Goal: Task Accomplishment & Management: Complete application form

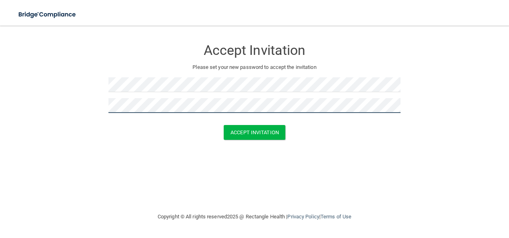
click at [224, 125] on button "Accept Invitation" at bounding box center [255, 132] width 62 height 15
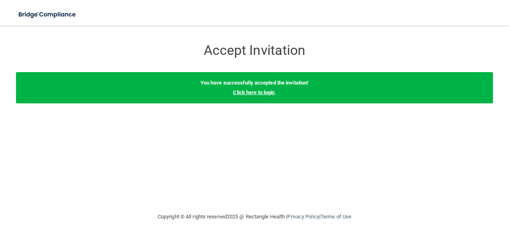
click at [259, 92] on link "Click here to login" at bounding box center [254, 92] width 42 height 6
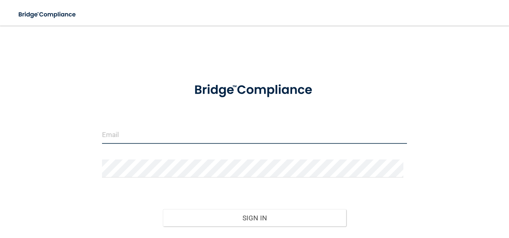
click at [190, 133] on input "email" at bounding box center [255, 135] width 306 height 18
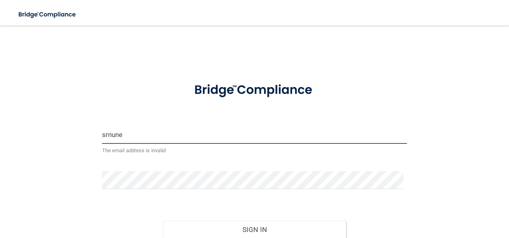
type input "[EMAIL_ADDRESS][DOMAIN_NAME]"
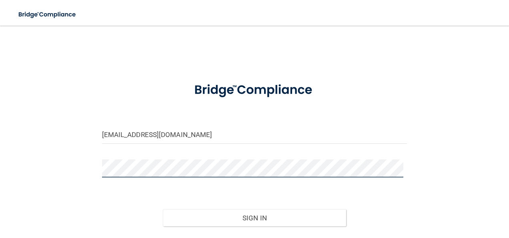
click at [163, 209] on button "Sign In" at bounding box center [254, 218] width 183 height 18
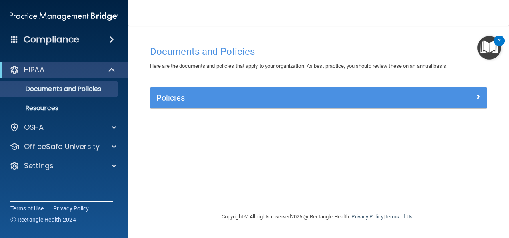
click at [174, 105] on div "Policies" at bounding box center [319, 97] width 336 height 21
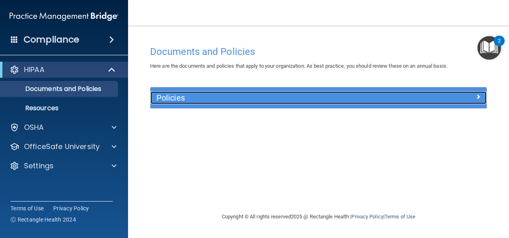
click at [183, 96] on h5 "Policies" at bounding box center [277, 97] width 240 height 9
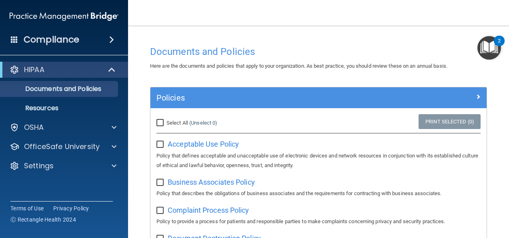
click at [160, 124] on input "Select All (Unselect 0) Unselect All" at bounding box center [161, 123] width 9 height 6
checkbox input "true"
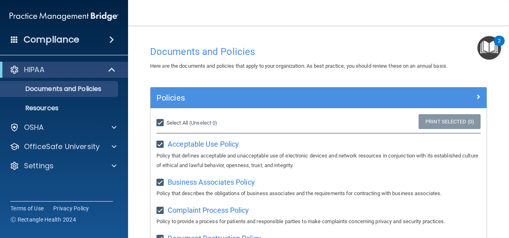
checkbox input "true"
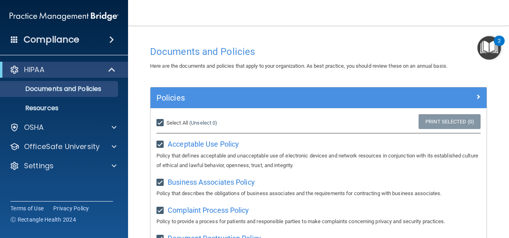
checkbox input "true"
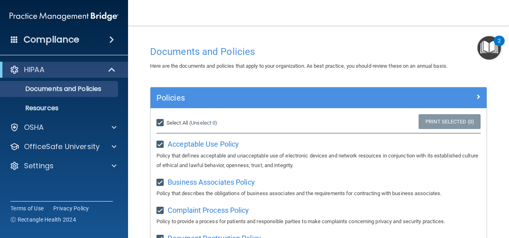
checkbox input "true"
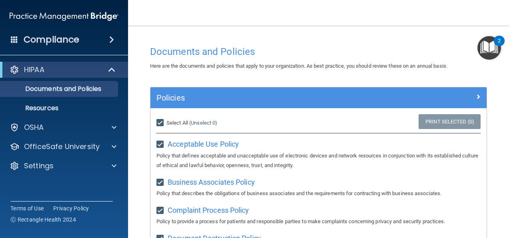
checkbox input "true"
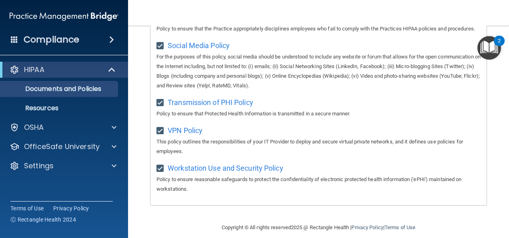
scroll to position [674, 0]
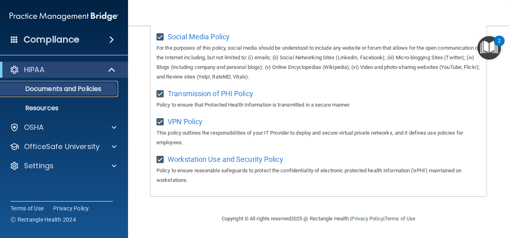
click at [62, 90] on p "Documents and Policies" at bounding box center [59, 89] width 109 height 8
click at [187, 38] on span "Social Media Policy" at bounding box center [199, 36] width 62 height 8
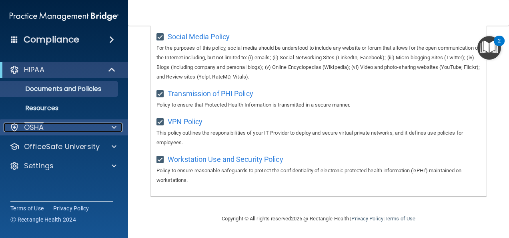
click at [40, 128] on p "OSHA" at bounding box center [34, 128] width 20 height 10
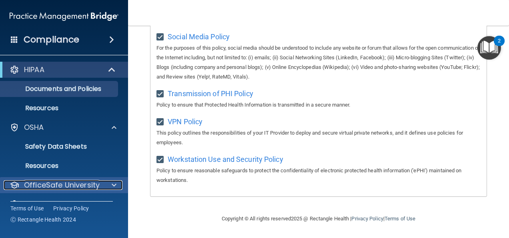
click at [105, 183] on div at bounding box center [113, 185] width 20 height 10
click at [93, 183] on p "OfficeSafe University" at bounding box center [62, 185] width 76 height 10
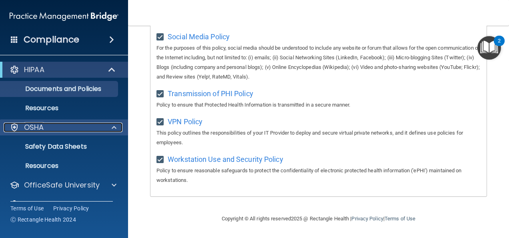
click at [105, 131] on div at bounding box center [113, 128] width 20 height 10
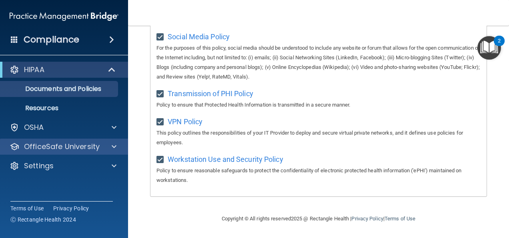
click at [97, 153] on div "OfficeSafe University" at bounding box center [64, 147] width 129 height 16
click at [113, 144] on span at bounding box center [114, 147] width 5 height 10
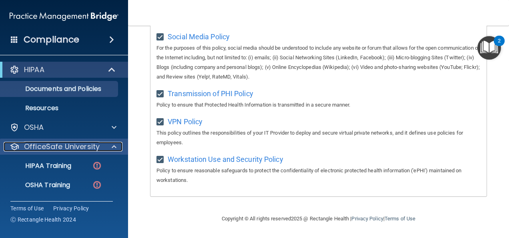
click at [113, 144] on span at bounding box center [114, 147] width 5 height 10
click at [101, 149] on div "OfficeSafe University" at bounding box center [53, 147] width 99 height 10
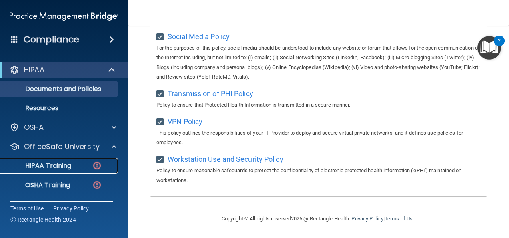
click at [93, 162] on img at bounding box center [97, 166] width 10 height 10
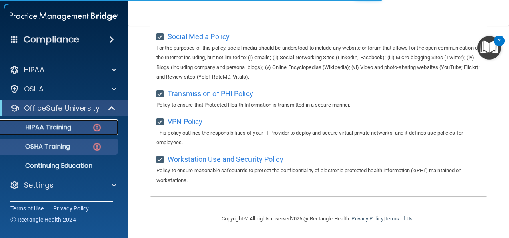
scroll to position [354, 0]
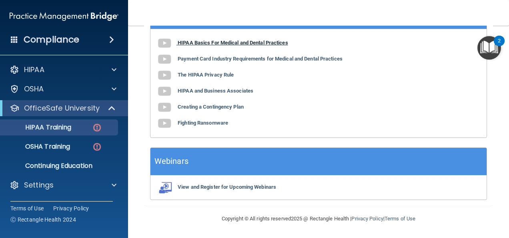
click at [229, 42] on b "HIPAA Basics For Medical and Dental Practices" at bounding box center [233, 43] width 111 height 6
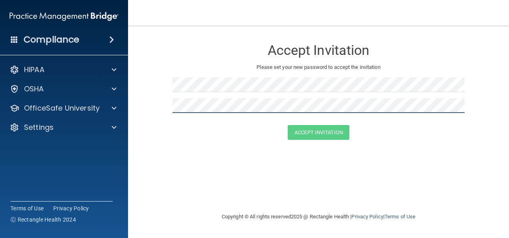
click at [267, 98] on div "Accept Invitation Please set your new password to accept the invitation" at bounding box center [319, 79] width 292 height 91
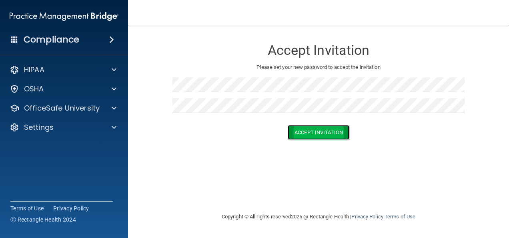
click at [321, 133] on button "Accept Invitation" at bounding box center [319, 132] width 62 height 15
